Goal: Use online tool/utility: Utilize a website feature to perform a specific function

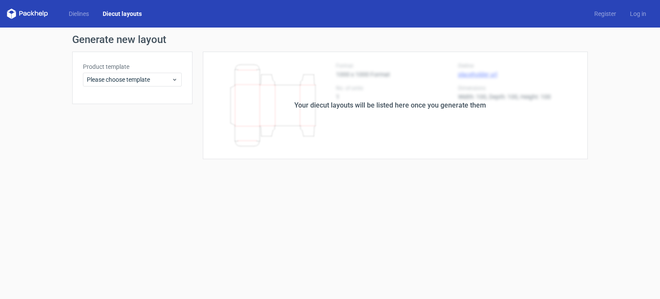
click at [40, 15] on icon at bounding box center [27, 14] width 41 height 10
click at [83, 15] on link "Dielines" at bounding box center [79, 13] width 34 height 9
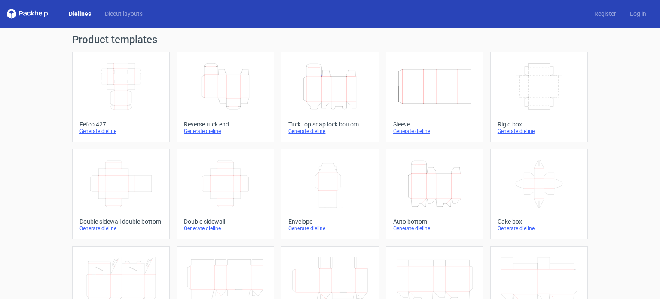
click at [325, 93] on icon "Height Depth Width" at bounding box center [330, 86] width 76 height 48
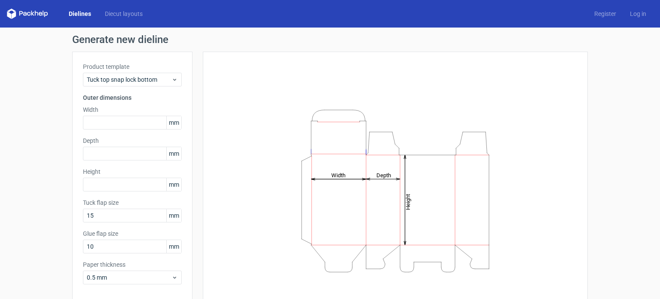
scroll to position [37, 0]
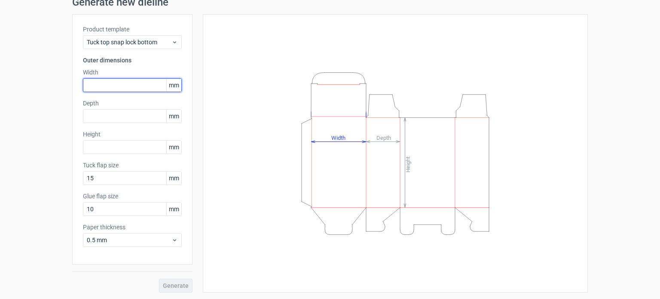
click at [104, 83] on input "text" at bounding box center [132, 85] width 99 height 14
type input "60"
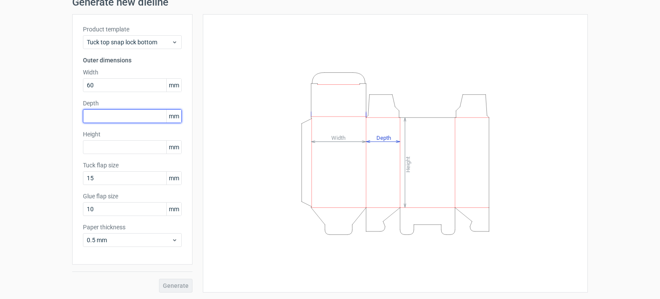
click at [102, 118] on input "text" at bounding box center [132, 116] width 99 height 14
type input "60"
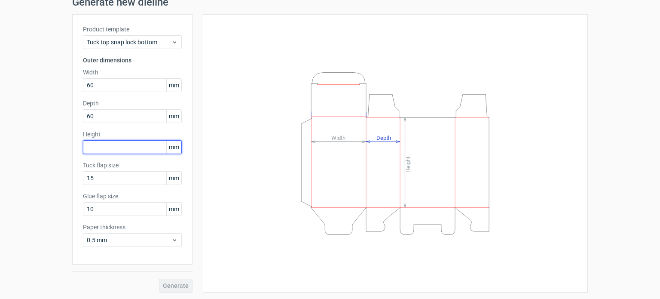
click at [127, 140] on input "text" at bounding box center [132, 147] width 99 height 14
type input "120"
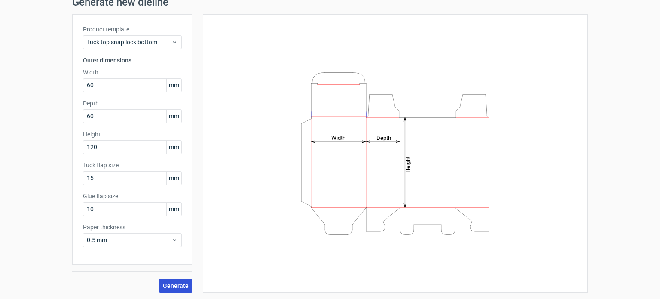
click at [174, 285] on span "Generate" at bounding box center [176, 285] width 26 height 6
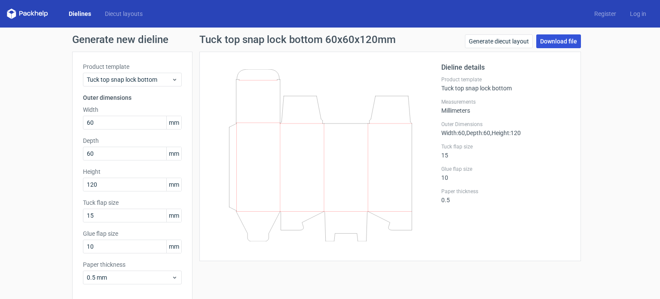
click at [557, 41] on link "Download file" at bounding box center [559, 41] width 45 height 14
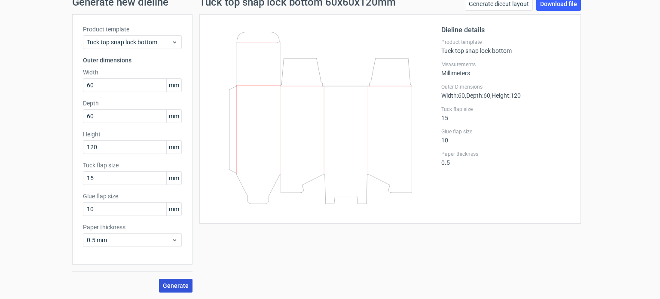
click at [170, 282] on span "Generate" at bounding box center [176, 285] width 26 height 6
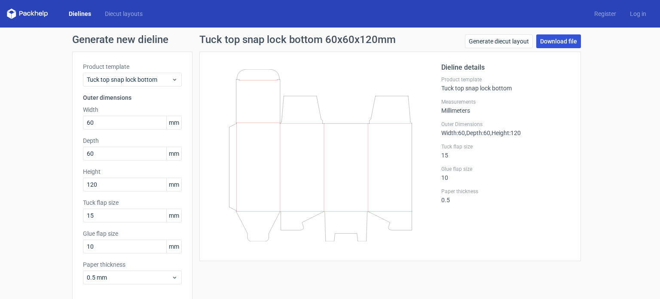
click at [558, 39] on link "Download file" at bounding box center [559, 41] width 45 height 14
click at [495, 41] on link "Generate diecut layout" at bounding box center [499, 41] width 68 height 14
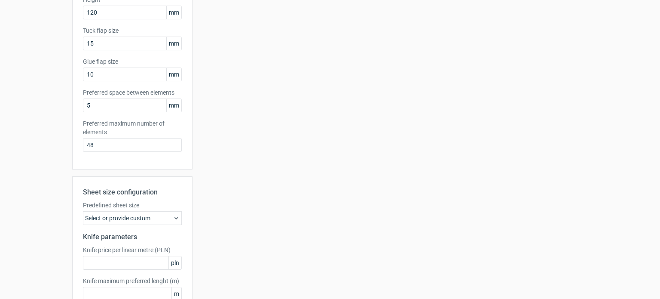
scroll to position [225, 0]
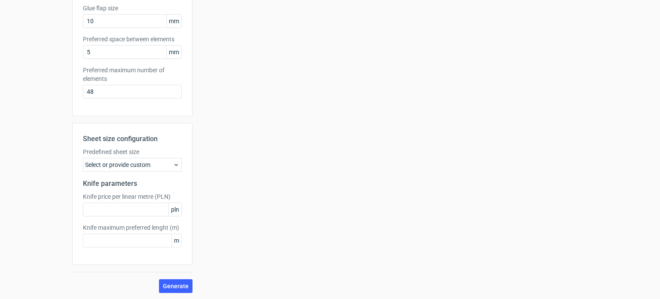
click at [173, 164] on icon at bounding box center [176, 164] width 7 height 7
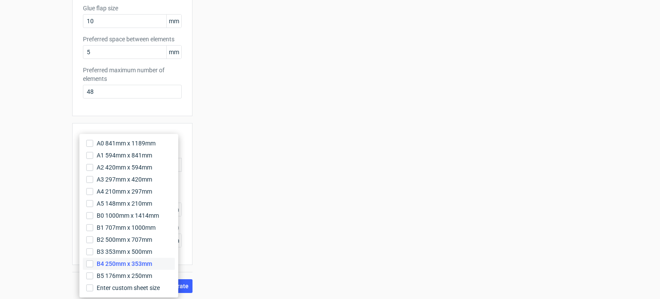
click at [142, 264] on span "B4 250mm x 353mm" at bounding box center [124, 263] width 55 height 9
click at [93, 264] on input "B4 250mm x 353mm" at bounding box center [89, 263] width 7 height 7
click at [144, 126] on div "Sheet size configuration Predefined sheet size B4_250mm_x_353mm Knife parameter…" at bounding box center [132, 194] width 120 height 142
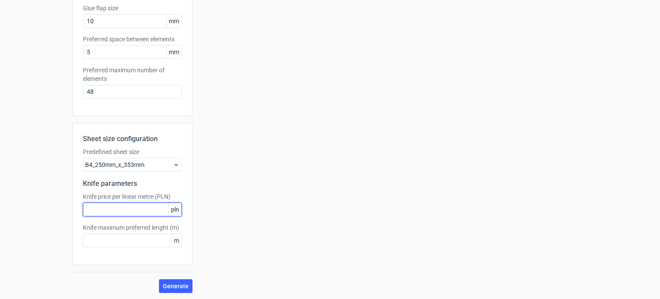
click at [145, 211] on input "text" at bounding box center [132, 210] width 99 height 14
type input "20"
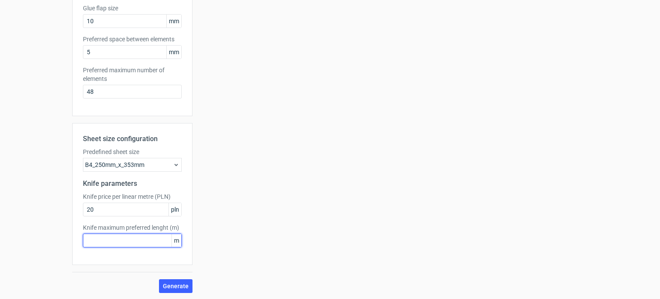
click at [119, 239] on input "text" at bounding box center [132, 240] width 99 height 14
type input "20"
click at [177, 283] on span "Generate" at bounding box center [176, 286] width 26 height 6
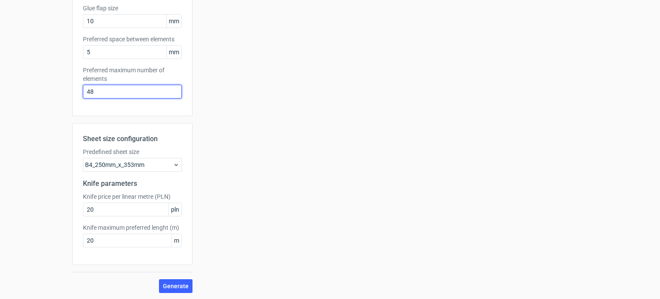
drag, startPoint x: 105, startPoint y: 90, endPoint x: 78, endPoint y: 92, distance: 26.7
type input "100"
click at [172, 283] on span "Generate" at bounding box center [176, 286] width 26 height 6
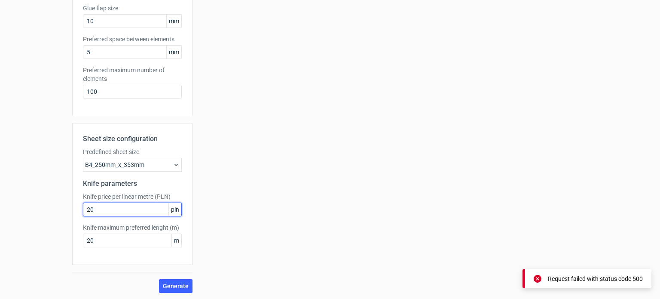
drag, startPoint x: 144, startPoint y: 209, endPoint x: 35, endPoint y: 200, distance: 109.2
click at [35, 200] on div "Generate new layout Product template Tuck top snap lock bottom Outer dimensions…" at bounding box center [330, 50] width 660 height 497
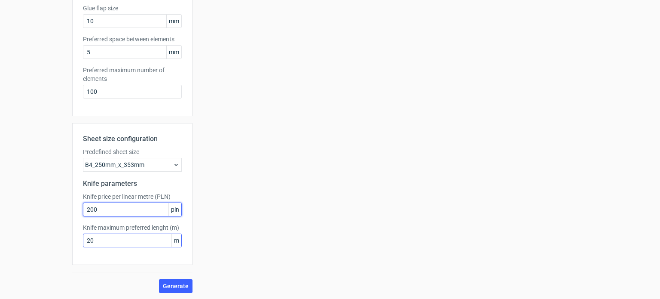
type input "200"
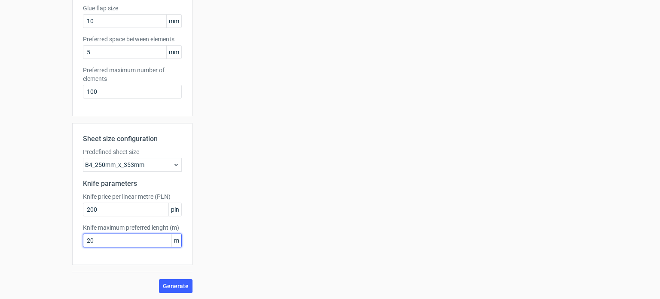
drag, startPoint x: 108, startPoint y: 242, endPoint x: 76, endPoint y: 241, distance: 32.7
click at [76, 241] on div "Sheet size configuration Predefined sheet size B4_250mm_x_353mm Knife parameter…" at bounding box center [132, 194] width 120 height 142
type input "2"
click at [166, 286] on span "Generate" at bounding box center [176, 286] width 26 height 6
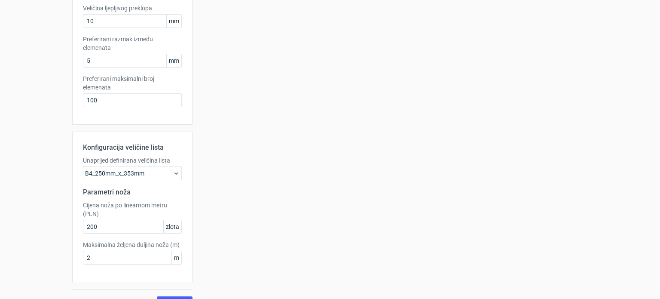
scroll to position [243, 0]
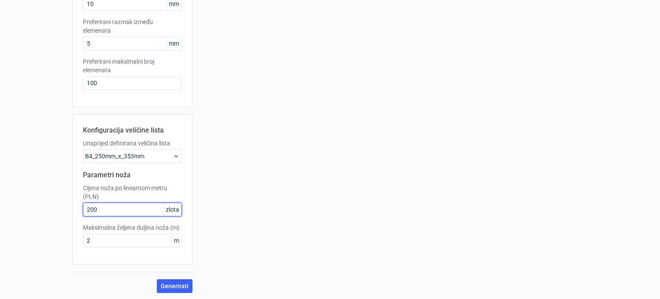
drag, startPoint x: 103, startPoint y: 211, endPoint x: 83, endPoint y: 211, distance: 20.6
click at [83, 211] on input "200" at bounding box center [132, 210] width 99 height 14
type input "0"
type input "10"
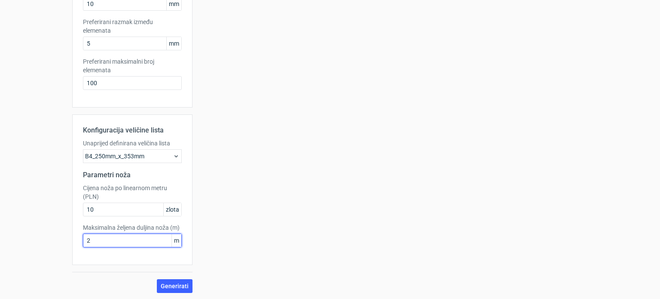
drag, startPoint x: 109, startPoint y: 242, endPoint x: 83, endPoint y: 243, distance: 25.4
click at [83, 243] on input "2" at bounding box center [132, 240] width 99 height 14
type input "0"
type input "1"
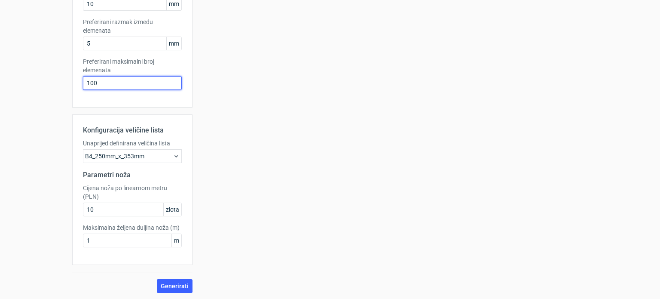
drag, startPoint x: 96, startPoint y: 84, endPoint x: 80, endPoint y: 83, distance: 16.4
click at [83, 83] on input "100" at bounding box center [132, 83] width 99 height 14
type input "10"
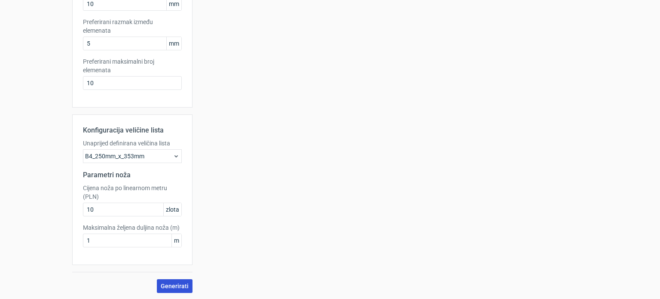
click at [183, 286] on font "Generirati" at bounding box center [175, 285] width 28 height 7
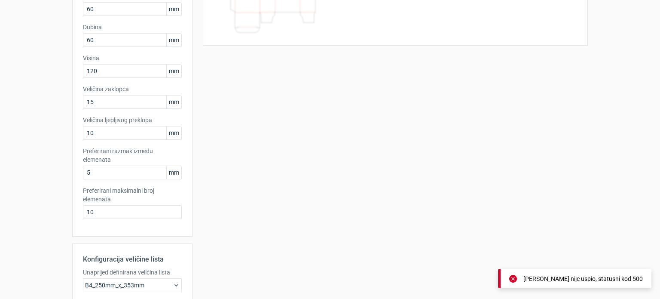
scroll to position [0, 0]
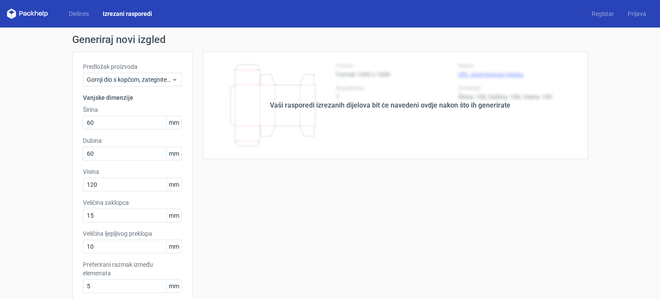
click at [495, 103] on font "Vaši rasporedi izrezanih dijelova bit će navedeni ovdje nakon što ih generirate" at bounding box center [390, 105] width 241 height 8
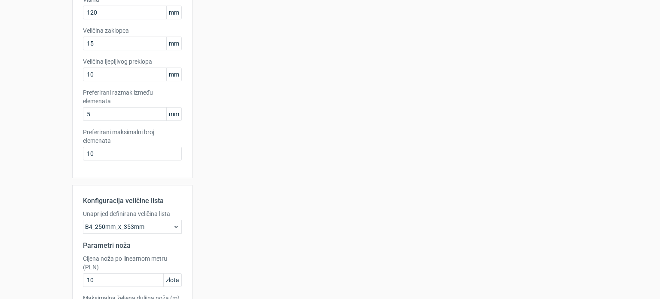
scroll to position [243, 0]
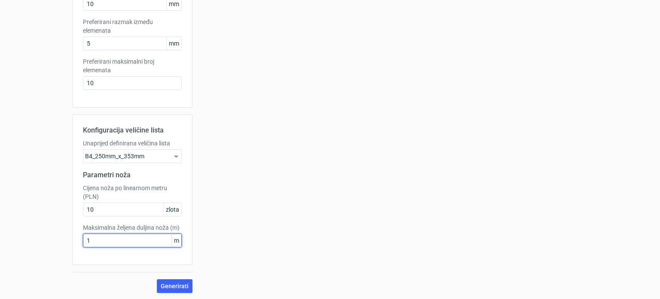
drag, startPoint x: 106, startPoint y: 242, endPoint x: 74, endPoint y: 244, distance: 32.3
click at [74, 244] on div "Konfiguracija veličine lista Unaprijed definirana veličina lista B4_250mm_x_353…" at bounding box center [132, 189] width 120 height 150
type input "100"
click at [172, 290] on button "Generirati" at bounding box center [175, 286] width 36 height 14
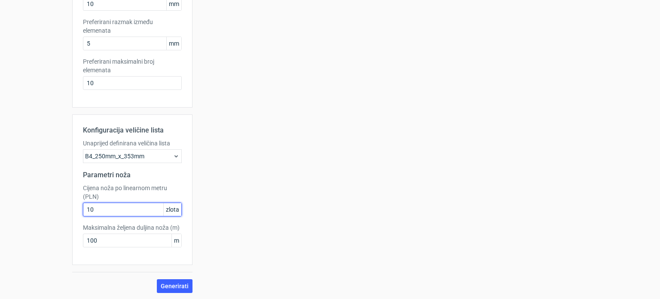
drag, startPoint x: 104, startPoint y: 212, endPoint x: 89, endPoint y: 211, distance: 14.3
click at [89, 211] on input "10" at bounding box center [132, 210] width 99 height 14
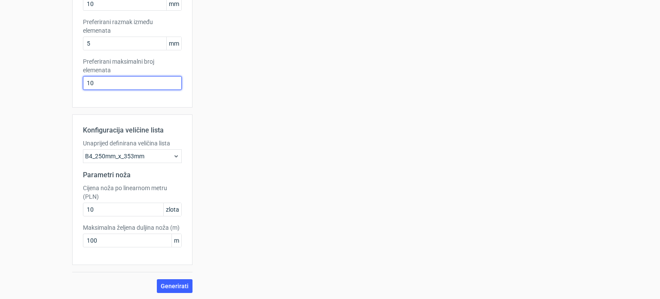
drag, startPoint x: 95, startPoint y: 83, endPoint x: 66, endPoint y: 79, distance: 29.1
click at [66, 79] on div "Generiraj novi izgled Predložak proizvoda Gornji dio s kopčom, zategnite ga na …" at bounding box center [330, 42] width 660 height 515
type input "1"
click at [177, 283] on font "Generirati" at bounding box center [175, 285] width 28 height 7
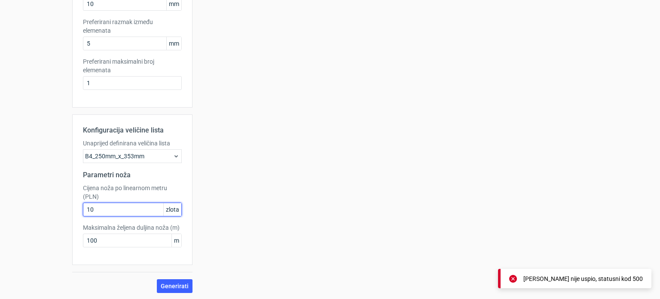
drag, startPoint x: 103, startPoint y: 208, endPoint x: 70, endPoint y: 207, distance: 33.1
click at [72, 207] on div "Konfiguracija veličine lista Unaprijed definirana veličina lista B4_250mm_x_353…" at bounding box center [132, 189] width 120 height 150
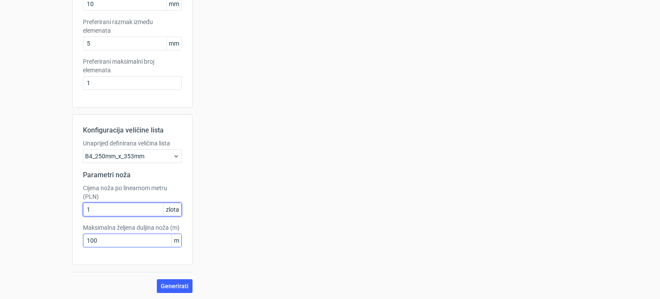
type input "1"
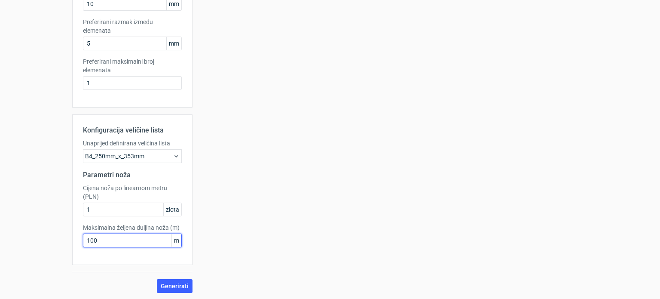
drag, startPoint x: 106, startPoint y: 239, endPoint x: 61, endPoint y: 240, distance: 44.7
click at [68, 238] on div "Generiraj novi izgled Predložak proizvoda Gornji dio s kopčom, zategnite ga na …" at bounding box center [330, 42] width 660 height 515
type input "1"
click at [169, 284] on font "Generirati" at bounding box center [175, 285] width 28 height 7
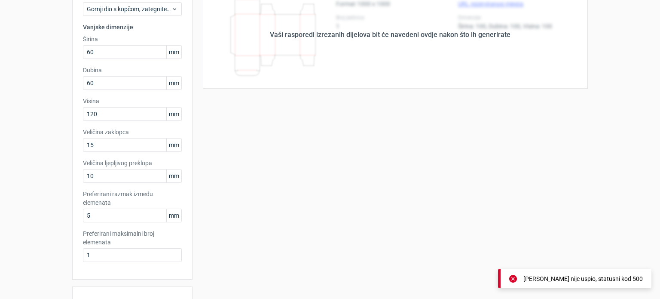
scroll to position [0, 0]
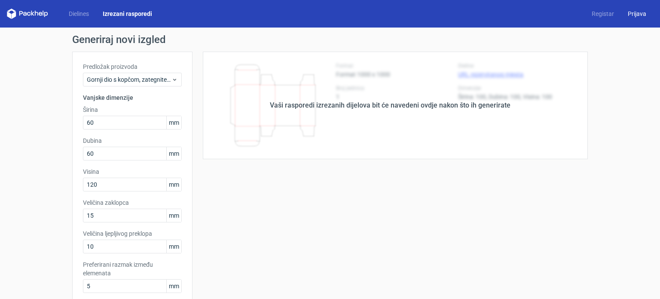
click at [628, 15] on font "Prijava" at bounding box center [637, 13] width 18 height 7
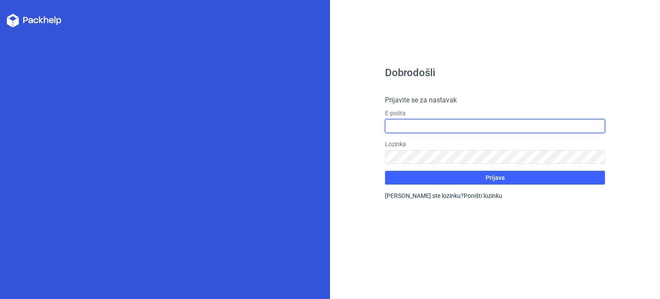
click at [430, 127] on input "text" at bounding box center [495, 126] width 220 height 14
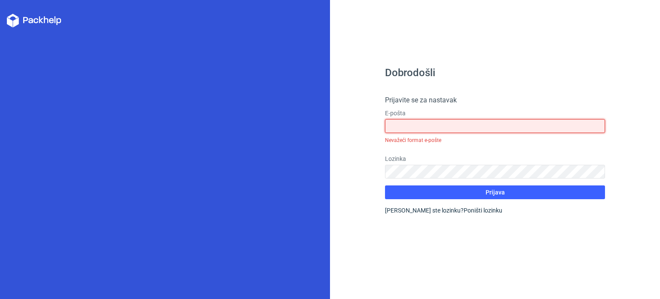
type input "[EMAIL_ADDRESS][DOMAIN_NAME]"
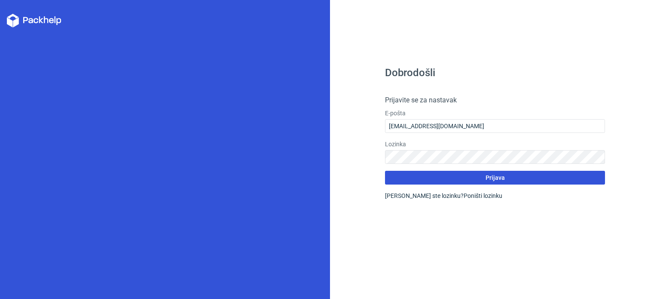
click at [500, 178] on font "Prijava" at bounding box center [495, 177] width 19 height 7
